Goal: Information Seeking & Learning: Check status

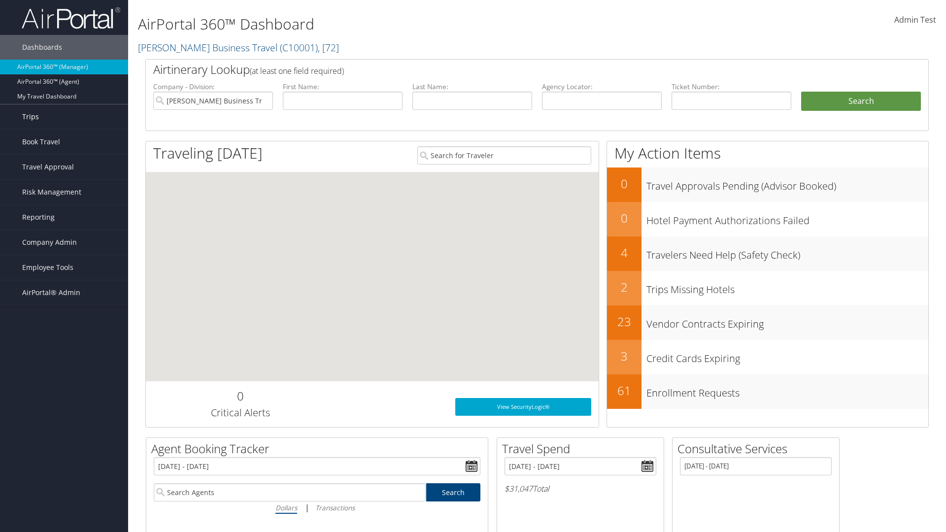
click at [64, 117] on link "Trips" at bounding box center [64, 116] width 128 height 25
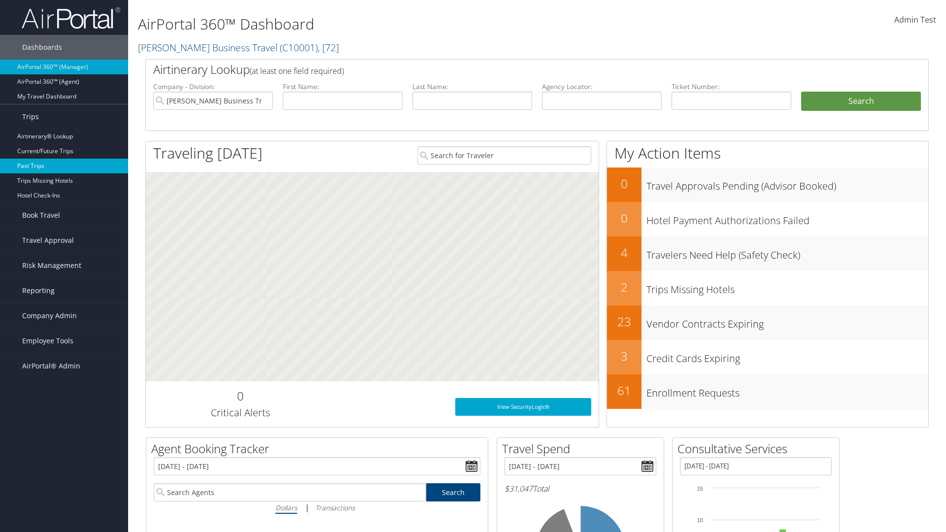
click at [64, 166] on link "Past Trips" at bounding box center [64, 166] width 128 height 15
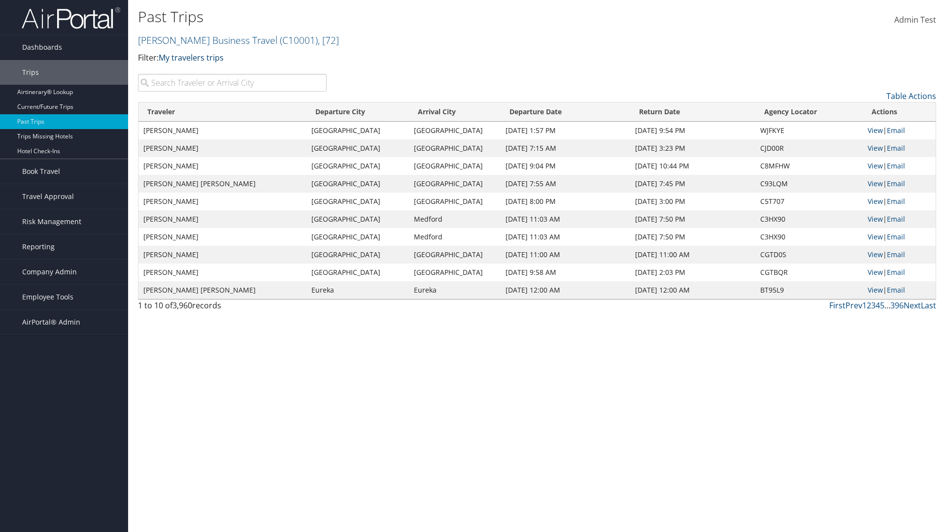
click at [193, 57] on link "My travelers trips" at bounding box center [191, 57] width 65 height 11
click at [226, 72] on link "My trips" at bounding box center [226, 73] width 130 height 17
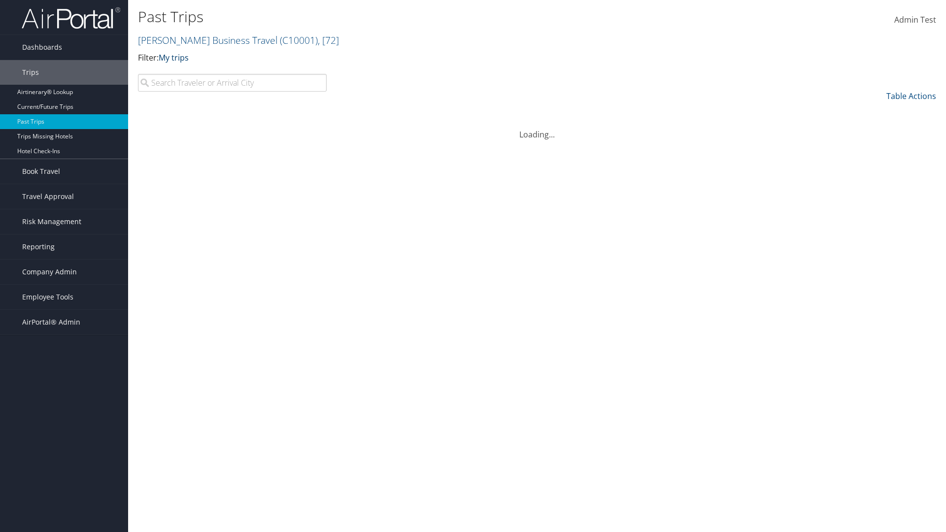
click at [175, 57] on link "My trips" at bounding box center [174, 57] width 30 height 11
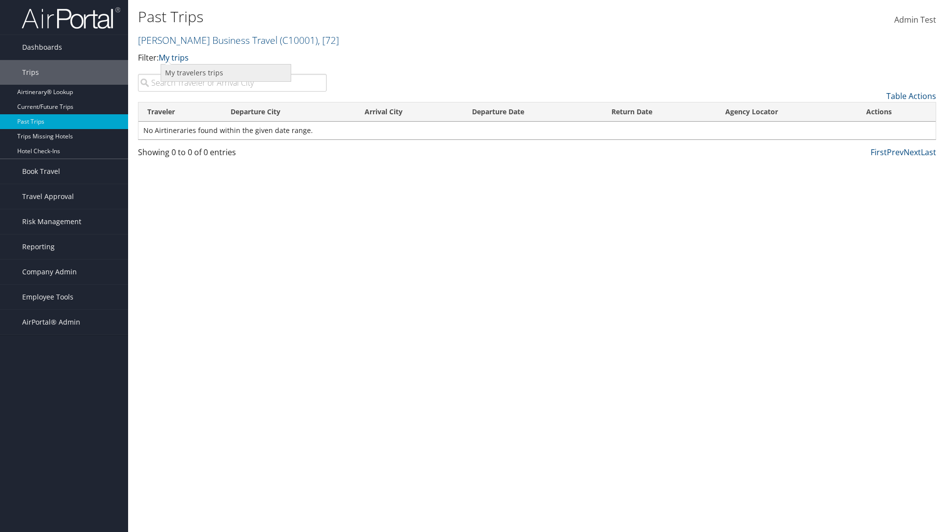
click at [226, 72] on link "My travelers trips" at bounding box center [226, 73] width 130 height 17
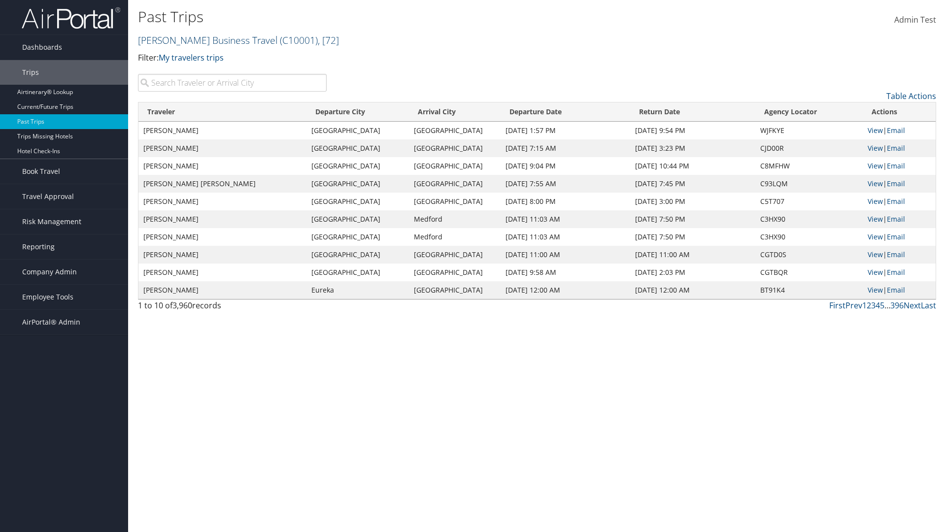
click at [203, 40] on link "[PERSON_NAME] Business Travel ( C10001 ) , [ 72 ]" at bounding box center [238, 40] width 201 height 13
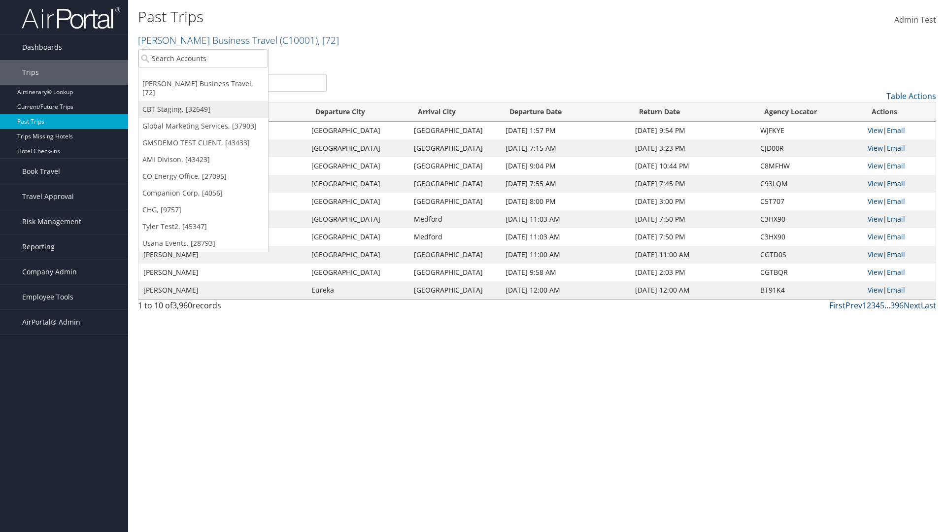
click at [203, 101] on link "CBT Staging, [32649]" at bounding box center [203, 109] width 130 height 17
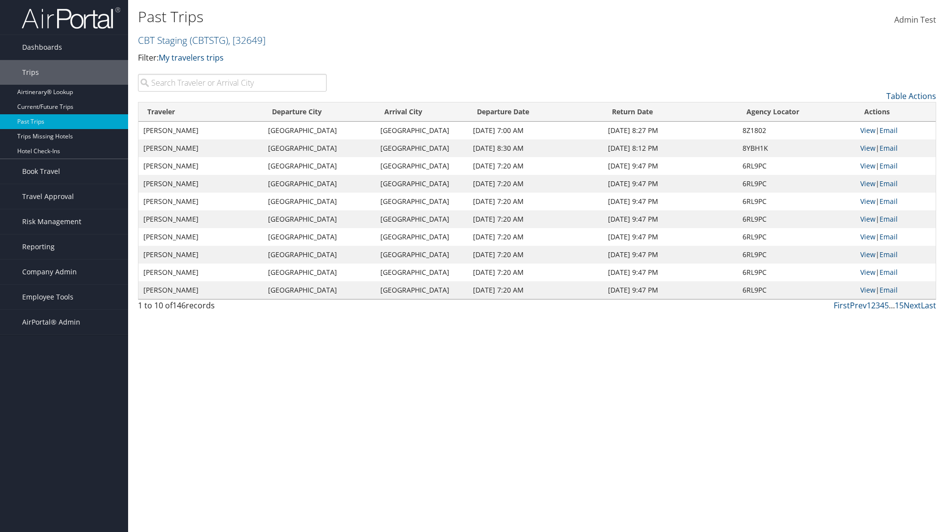
click at [201, 112] on th "Traveler" at bounding box center [200, 111] width 125 height 19
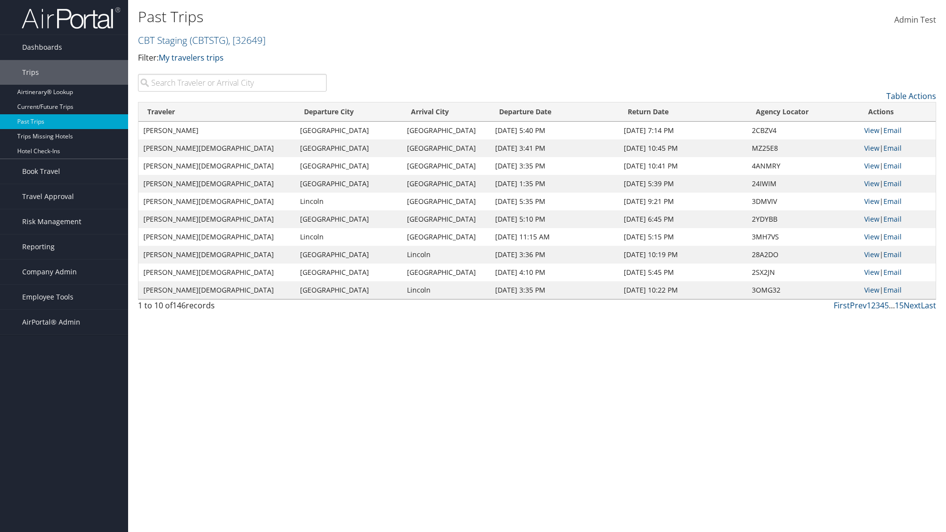
click at [201, 112] on th "Traveler" at bounding box center [216, 111] width 157 height 19
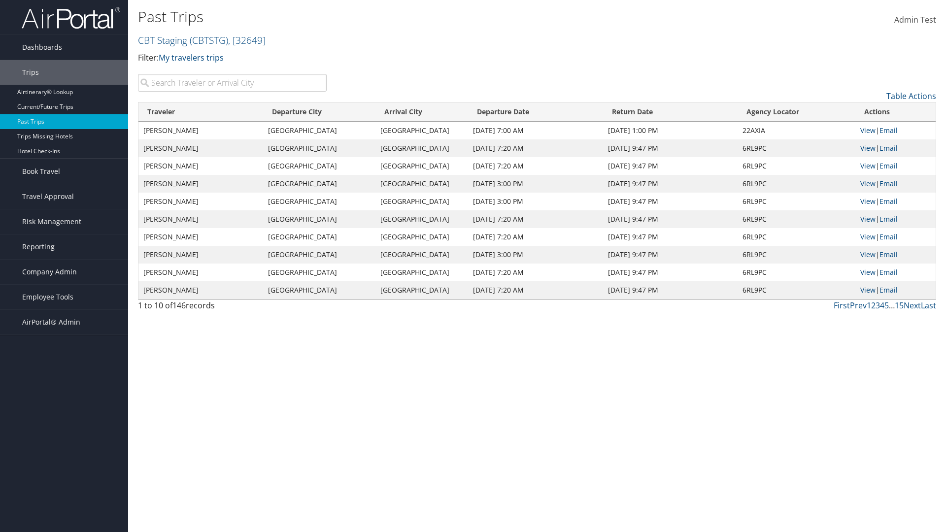
click at [320, 112] on th "Departure City" at bounding box center [319, 111] width 112 height 19
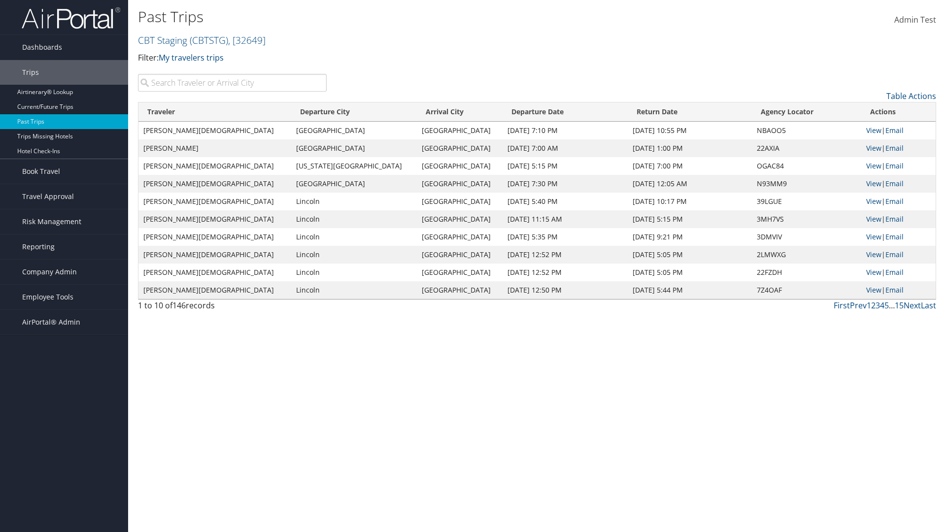
click at [320, 112] on th "Departure City" at bounding box center [354, 111] width 126 height 19
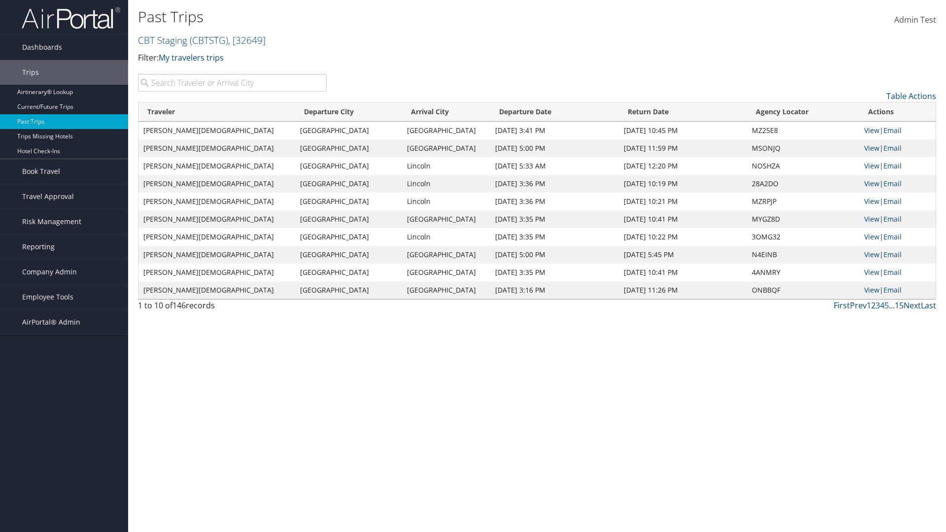
click at [421, 112] on th "Arrival City" at bounding box center [446, 111] width 88 height 19
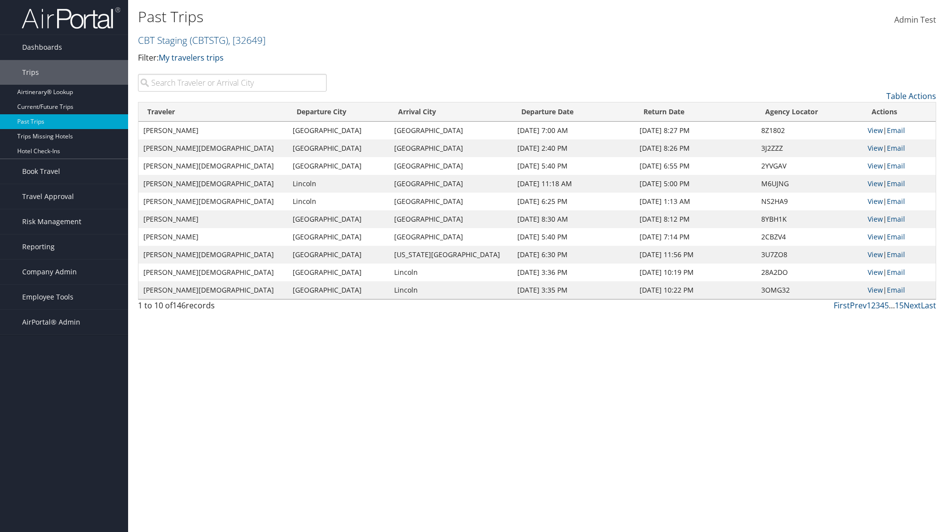
click at [421, 112] on th "Arrival City" at bounding box center [450, 111] width 123 height 19
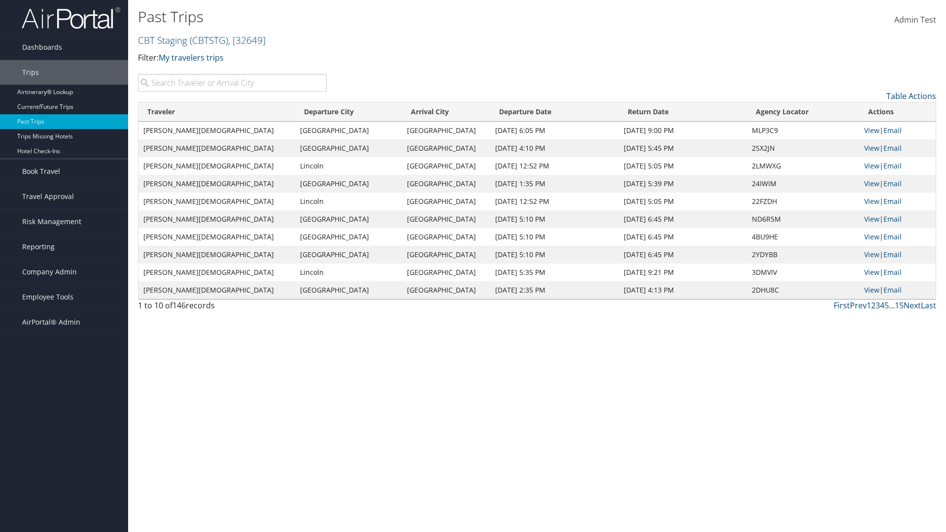
click at [534, 112] on th "Departure Date" at bounding box center [554, 111] width 129 height 19
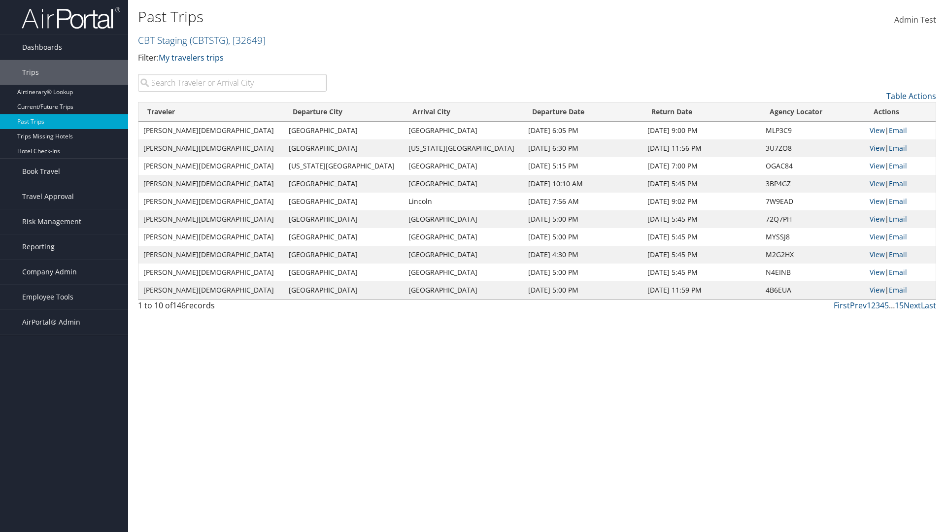
click at [534, 112] on th "Departure Date" at bounding box center [582, 111] width 119 height 19
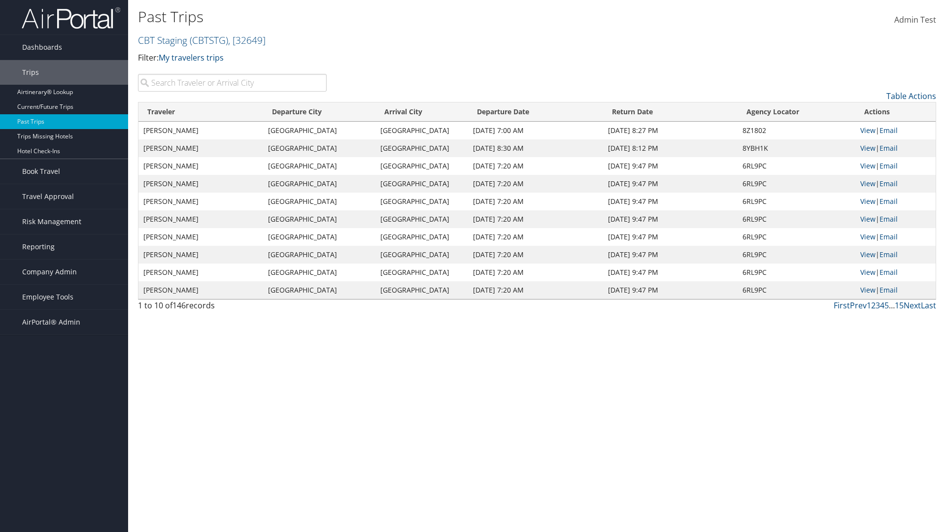
click at [669, 112] on th "Return Date" at bounding box center [670, 111] width 134 height 19
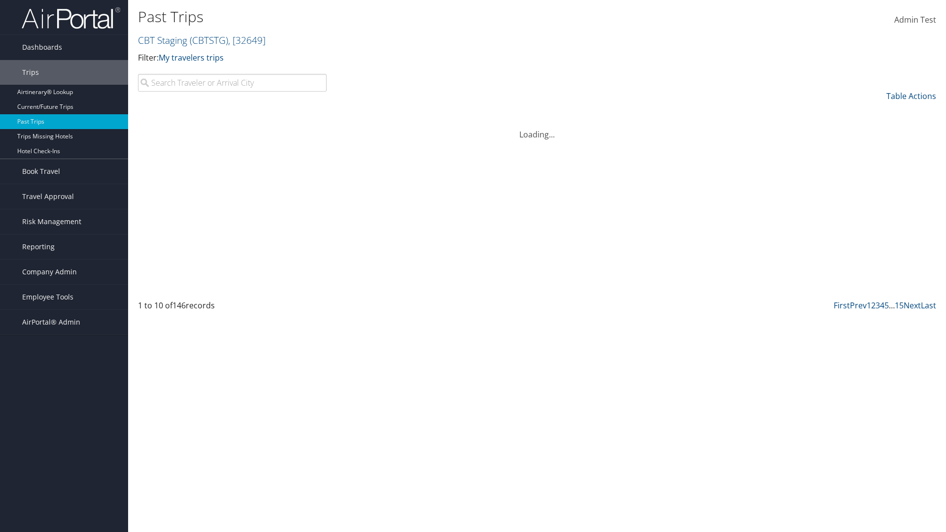
click at [669, 112] on th "Return Date" at bounding box center [670, 111] width 134 height 19
click at [795, 112] on th "Agency Locator" at bounding box center [813, 111] width 104 height 19
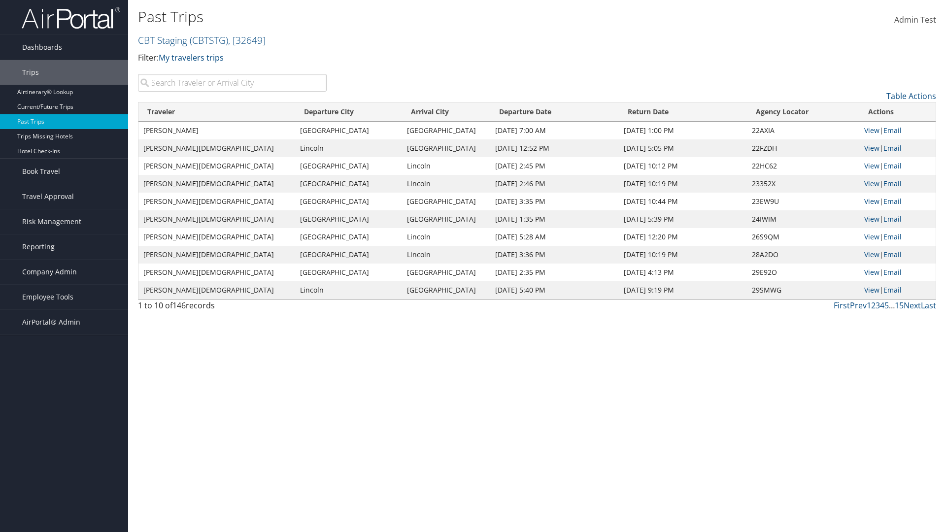
click at [795, 112] on th "Agency Locator" at bounding box center [803, 111] width 112 height 19
